Goal: Information Seeking & Learning: Understand process/instructions

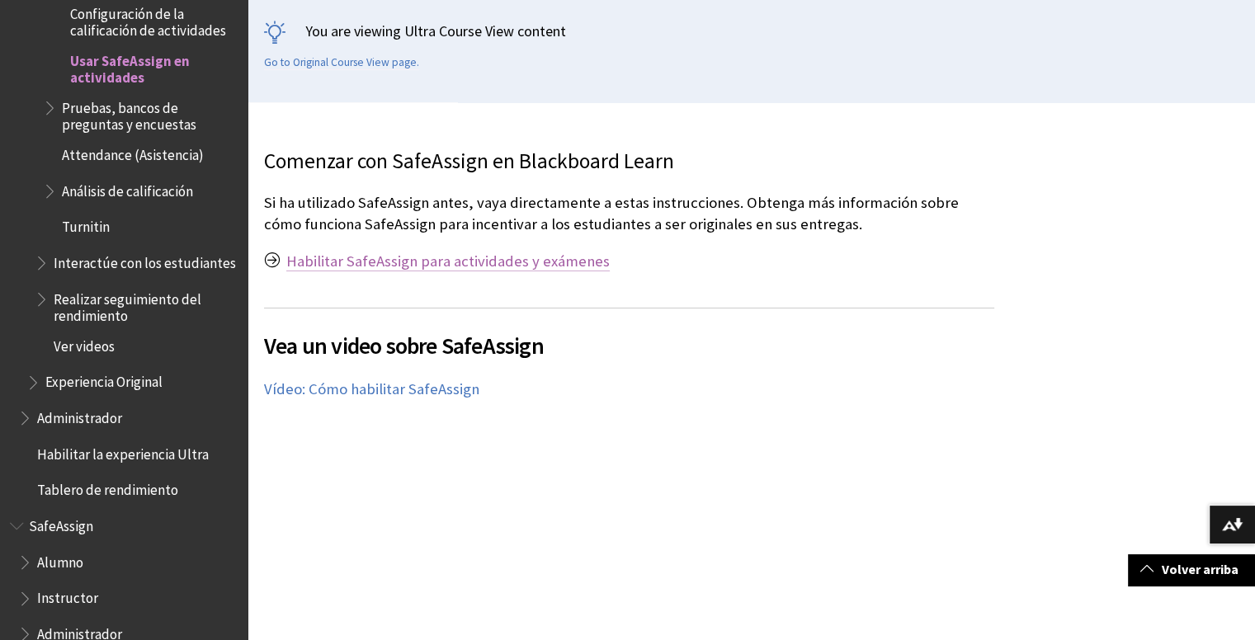
scroll to position [330, 0]
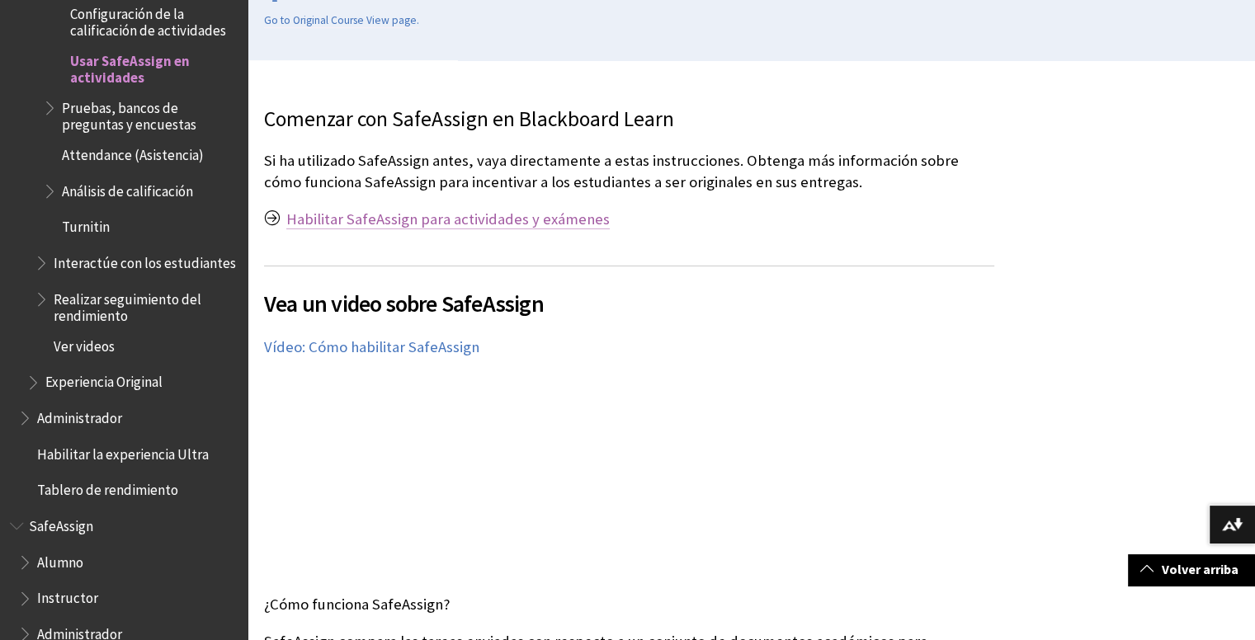
click at [332, 218] on link "Habilitar SafeAssign para actividades y exámenes" at bounding box center [447, 220] width 323 height 20
